Goal: Task Accomplishment & Management: Use online tool/utility

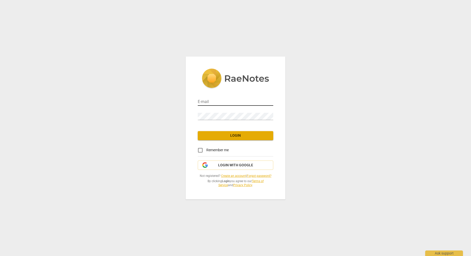
click at [220, 103] on input "email" at bounding box center [235, 102] width 75 height 7
type input "kevin@fluentleaders.com"
click at [227, 164] on span "Login with Google" at bounding box center [235, 165] width 35 height 5
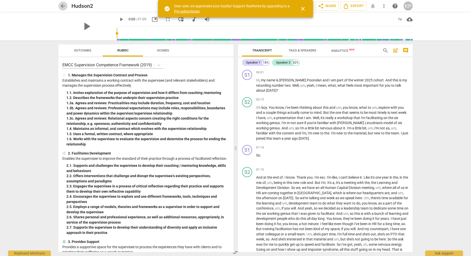
click at [61, 7] on span "arrow_back" at bounding box center [63, 6] width 6 height 6
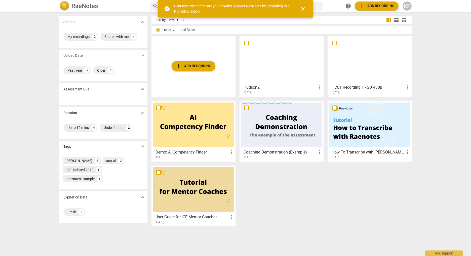
click at [189, 63] on span "add Add recording" at bounding box center [193, 66] width 36 height 6
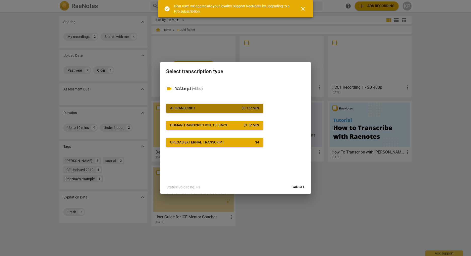
click at [229, 109] on span "AI Transcript $ 0.15 / min" at bounding box center [214, 108] width 89 height 5
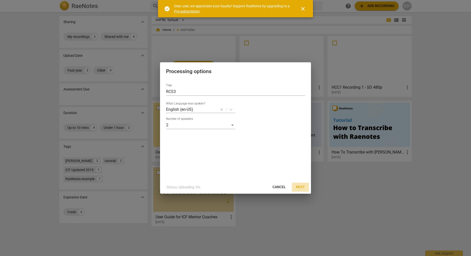
click at [297, 185] on span "Next" at bounding box center [300, 187] width 9 height 5
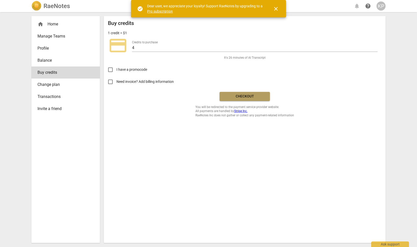
click at [243, 94] on span "Checkout" at bounding box center [245, 96] width 42 height 5
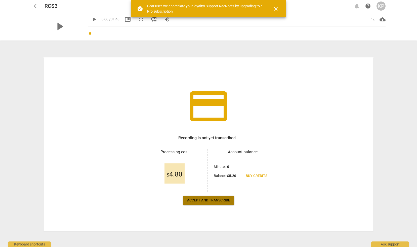
click at [219, 199] on span "Accept and transcribe" at bounding box center [208, 200] width 43 height 5
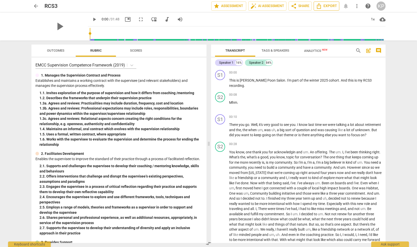
click at [321, 6] on icon "Export" at bounding box center [319, 6] width 6 height 6
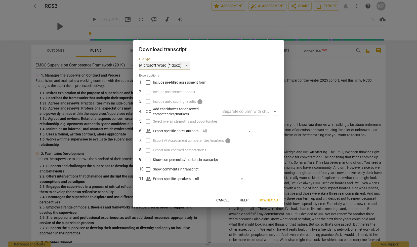
click at [185, 67] on div "Microsoft Word (*.docx)" at bounding box center [164, 65] width 51 height 8
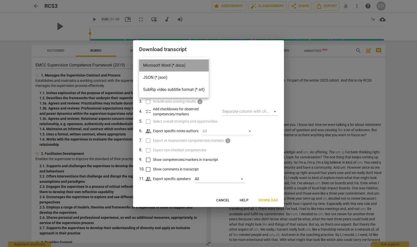
click at [185, 67] on li "Microsoft Word (*.docx)" at bounding box center [174, 65] width 70 height 12
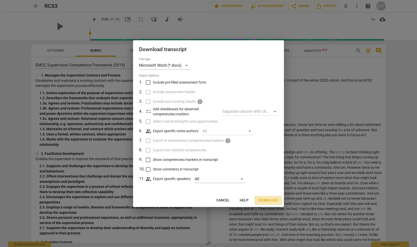
click at [263, 200] on span "Download" at bounding box center [267, 200] width 19 height 5
